Goal: Transaction & Acquisition: Book appointment/travel/reservation

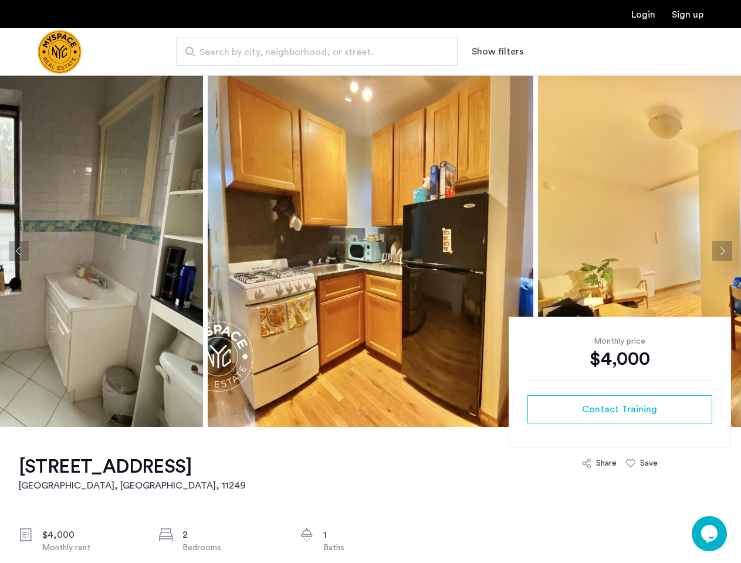
click at [496, 52] on button "Show filters" at bounding box center [497, 52] width 52 height 14
click at [19, 251] on button "Previous apartment" at bounding box center [19, 251] width 20 height 20
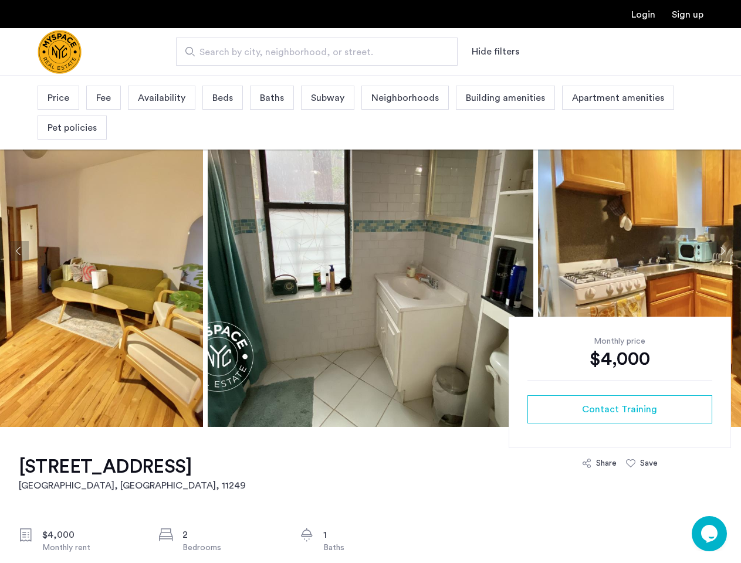
click at [538, 251] on img at bounding box center [700, 251] width 325 height 352
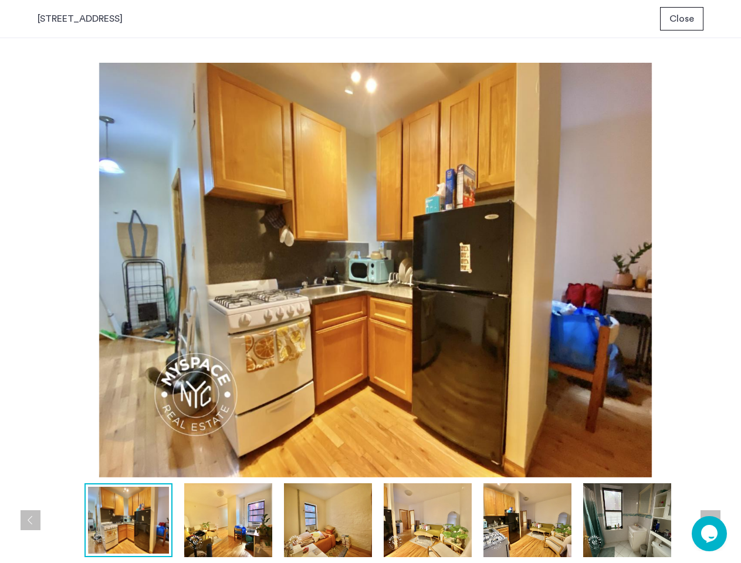
click at [370, 251] on img at bounding box center [375, 270] width 675 height 415
click at [639, 251] on img at bounding box center [375, 270] width 675 height 415
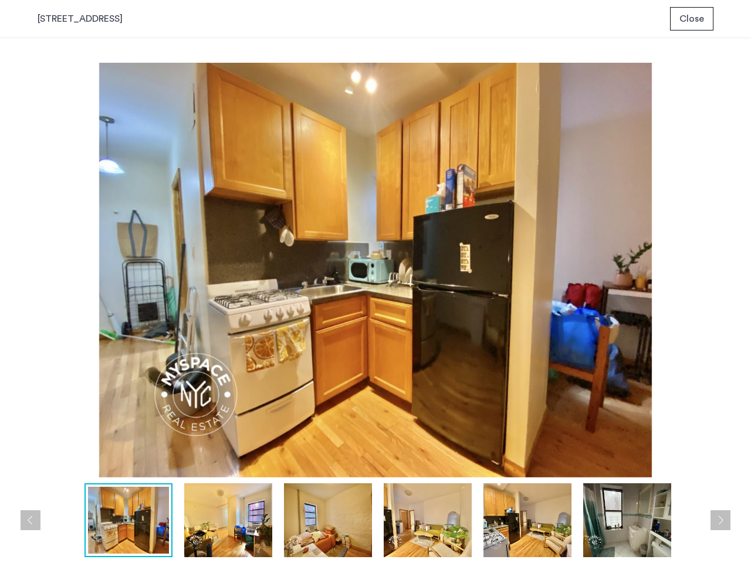
click at [722, 251] on div "prev next prev next" at bounding box center [375, 300] width 751 height 525
click at [619, 409] on img at bounding box center [375, 270] width 675 height 415
click at [599, 463] on img at bounding box center [375, 270] width 675 height 415
click at [641, 463] on img at bounding box center [375, 270] width 675 height 415
click at [709, 534] on div at bounding box center [379, 520] width 682 height 74
